Goal: Navigation & Orientation: Find specific page/section

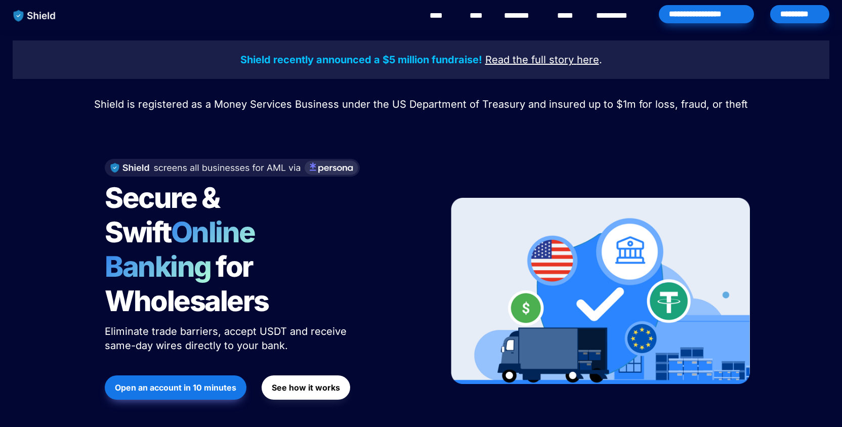
click at [562, 12] on link "****" at bounding box center [568, 16] width 22 height 12
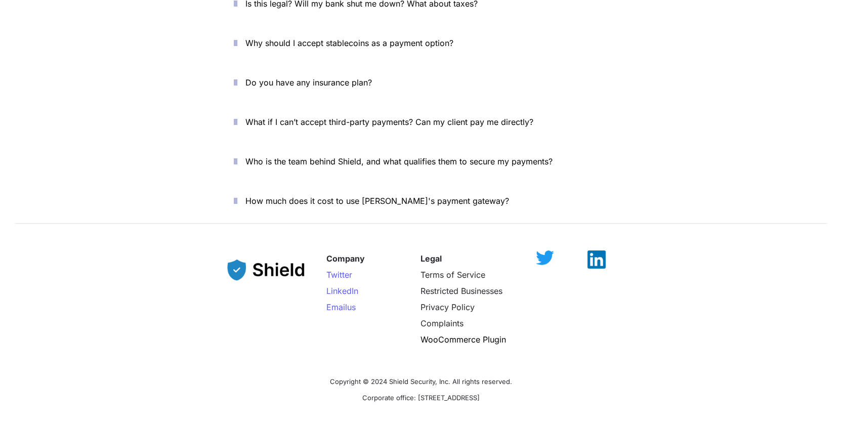
scroll to position [3674, 0]
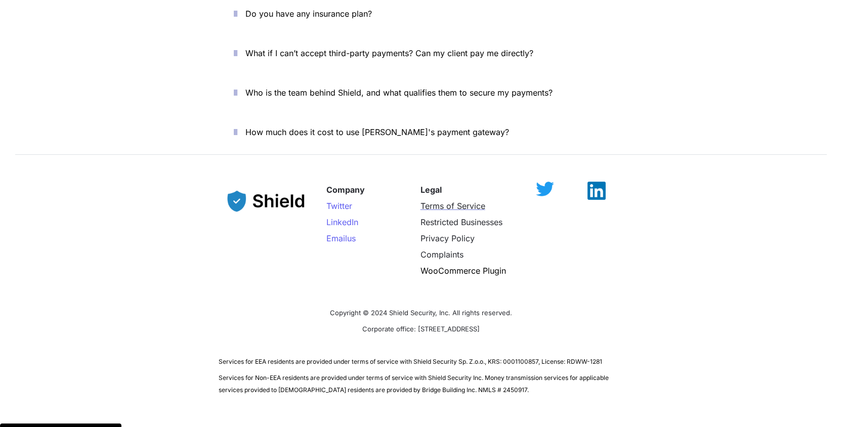
click at [439, 201] on span "Terms of Service" at bounding box center [453, 206] width 65 height 10
click at [341, 201] on span "Twitter" at bounding box center [340, 206] width 26 height 10
